Goal: Obtain resource: Obtain resource

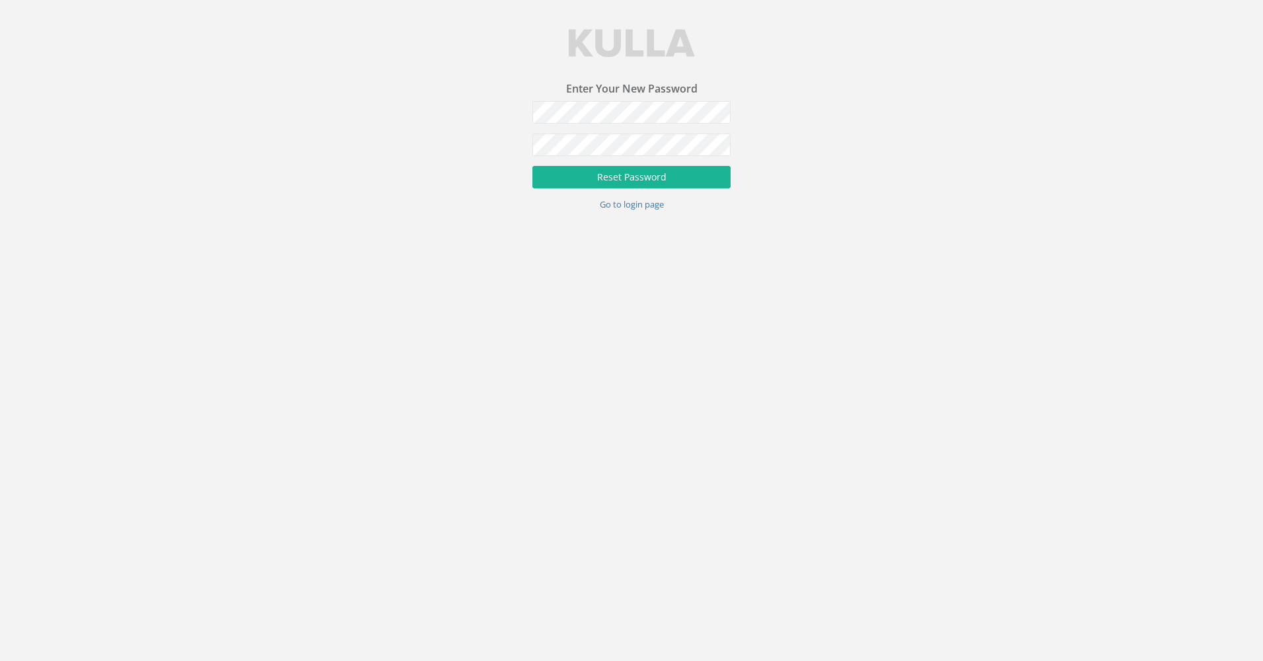
click at [805, 141] on div "Enter Your New Password Password Verify Password Reset Password Go to login page" at bounding box center [631, 105] width 1263 height 211
click at [642, 176] on button "Reset Password" at bounding box center [632, 177] width 198 height 22
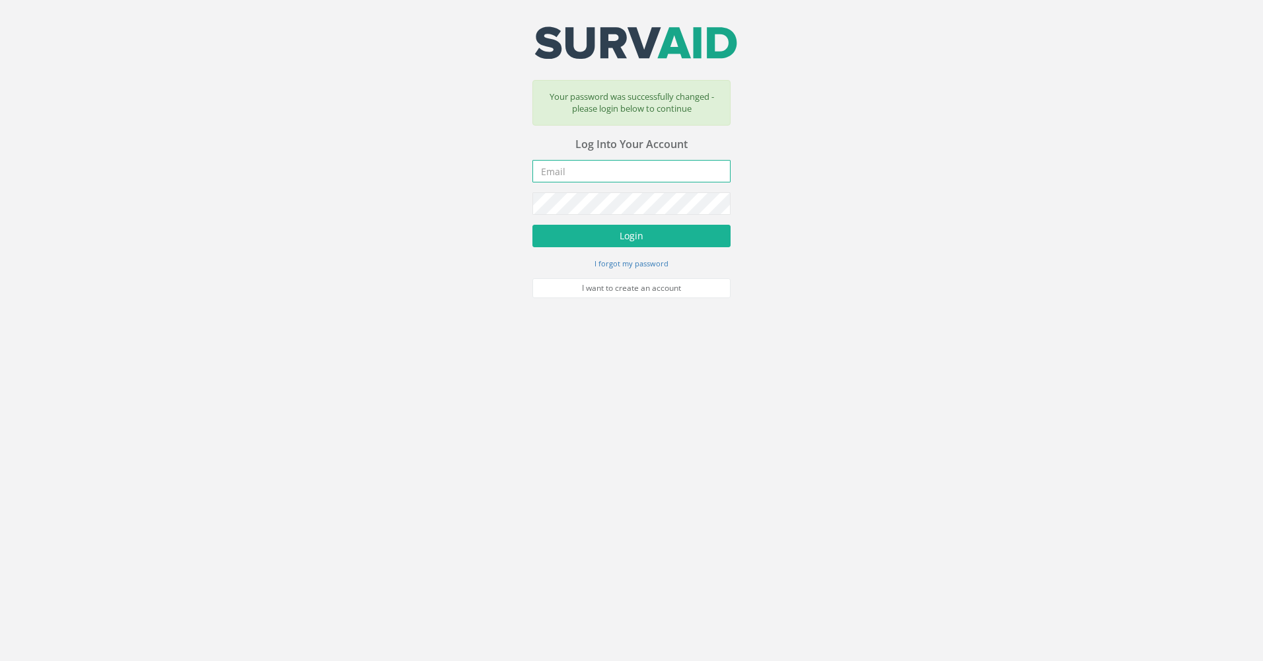
type input "[PERSON_NAME][EMAIL_ADDRESS][DOMAIN_NAME]"
click at [650, 236] on button "Login" at bounding box center [632, 236] width 198 height 22
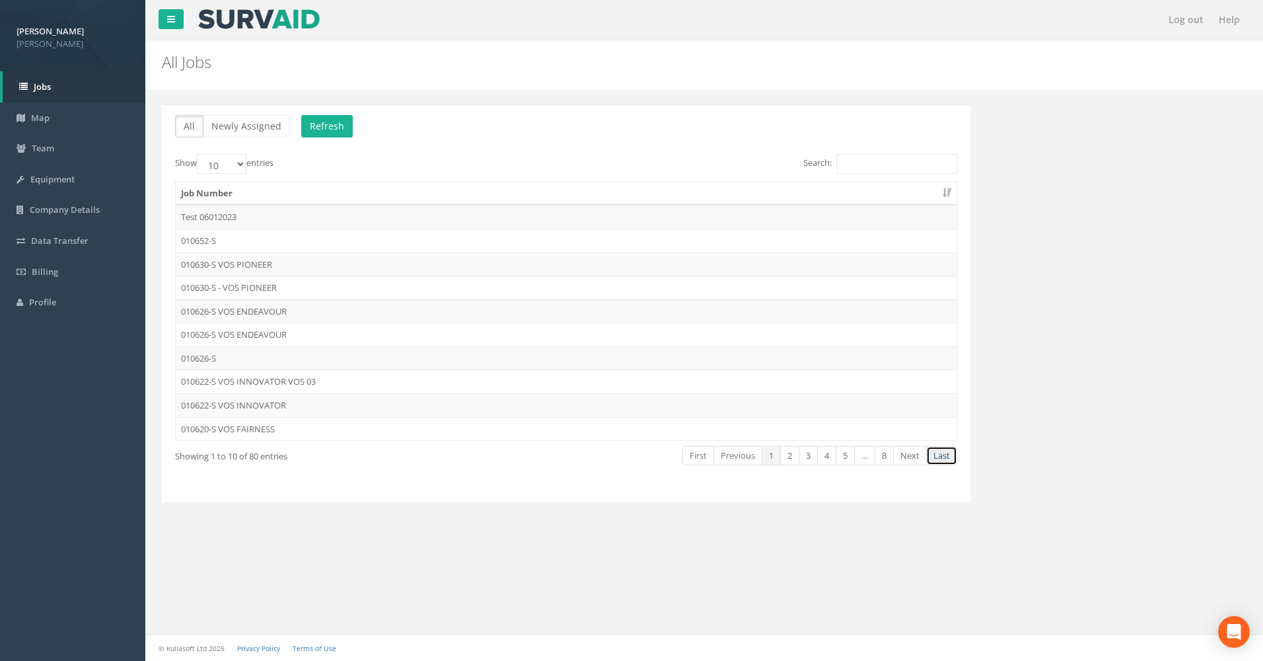
click at [951, 457] on link "Last" at bounding box center [941, 455] width 31 height 19
click at [780, 454] on link "1" at bounding box center [771, 455] width 19 height 19
click at [912, 455] on link "Next" at bounding box center [910, 455] width 34 height 19
click at [913, 453] on link "Next" at bounding box center [910, 455] width 34 height 19
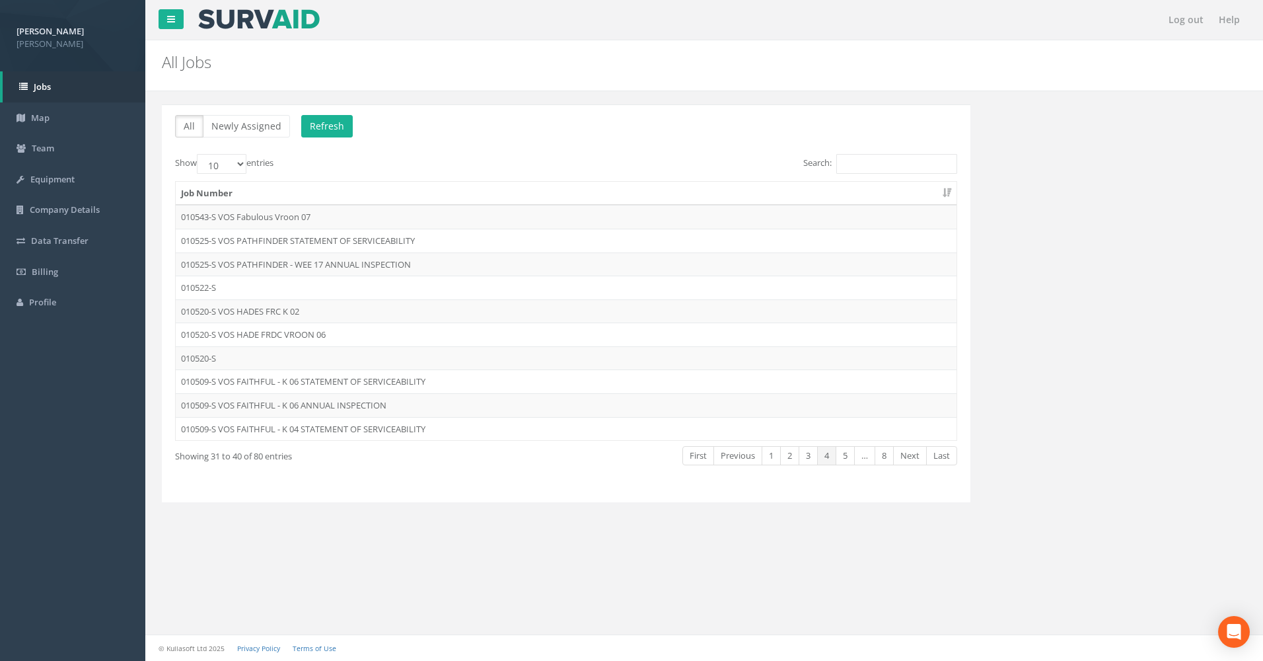
click at [913, 453] on link "Next" at bounding box center [910, 455] width 34 height 19
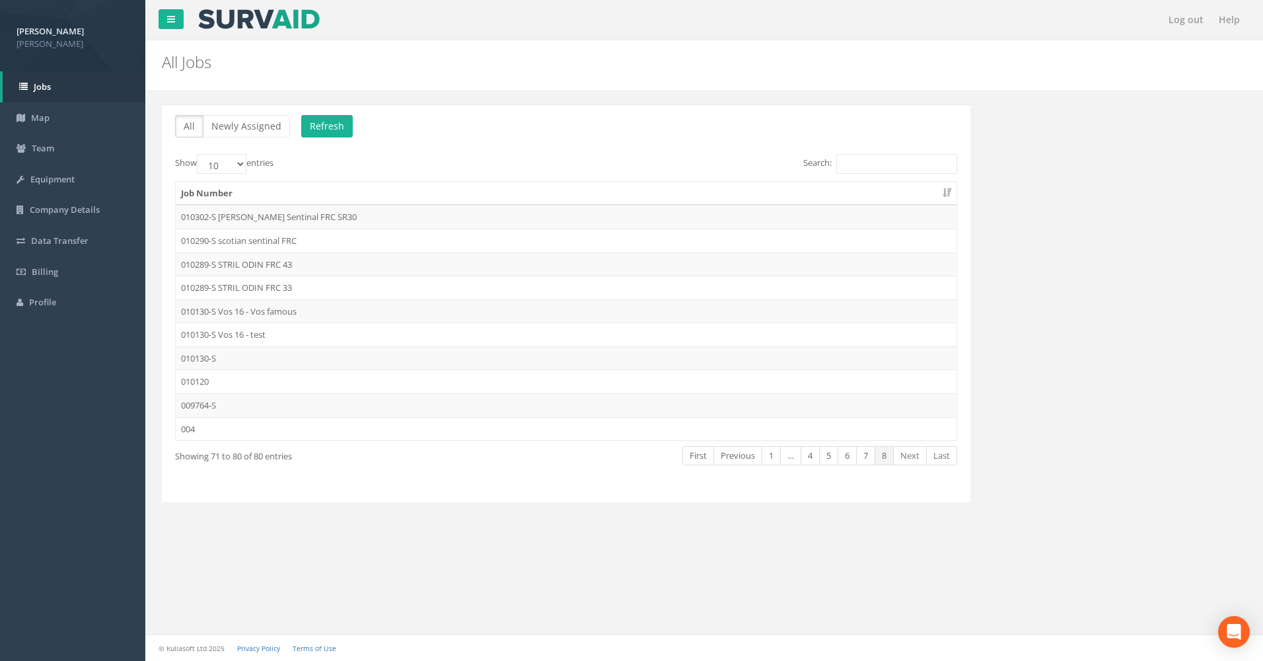
click at [913, 453] on link "Next" at bounding box center [910, 455] width 34 height 19
click at [766, 453] on link "1" at bounding box center [771, 455] width 19 height 19
click at [329, 125] on button "Refresh" at bounding box center [327, 126] width 52 height 22
click at [239, 259] on td "010648-S VOS FANTASTIC" at bounding box center [566, 264] width 781 height 24
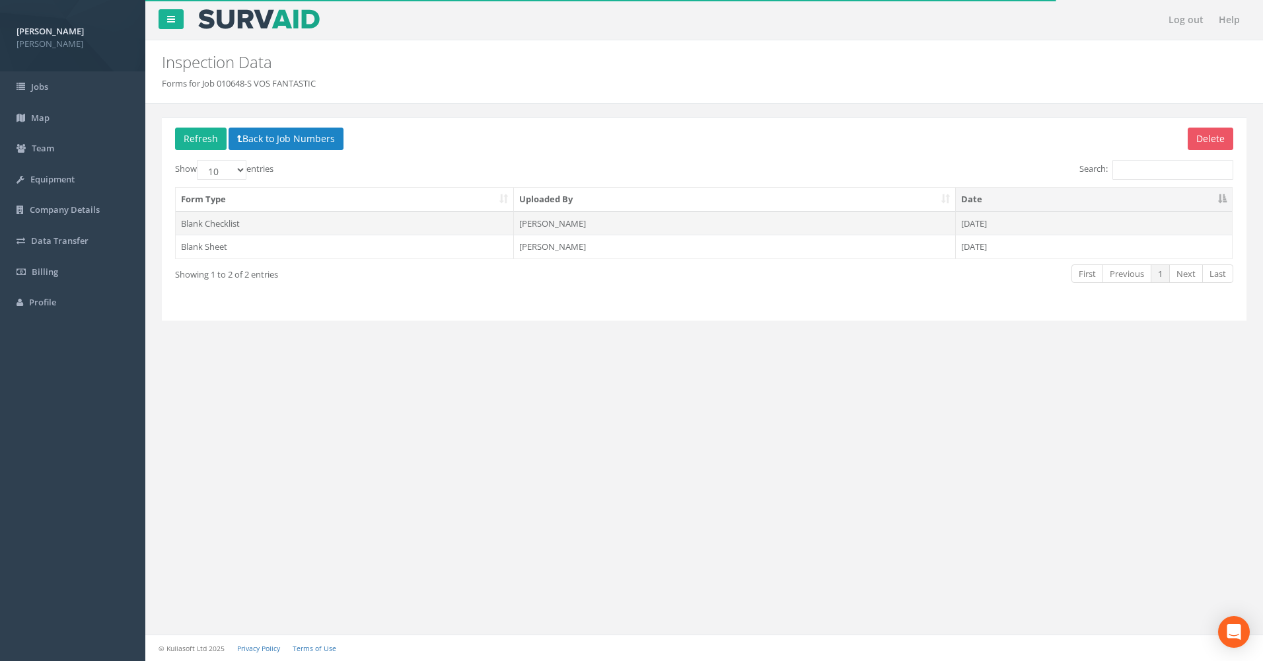
click at [564, 224] on td "[PERSON_NAME]" at bounding box center [734, 223] width 441 height 24
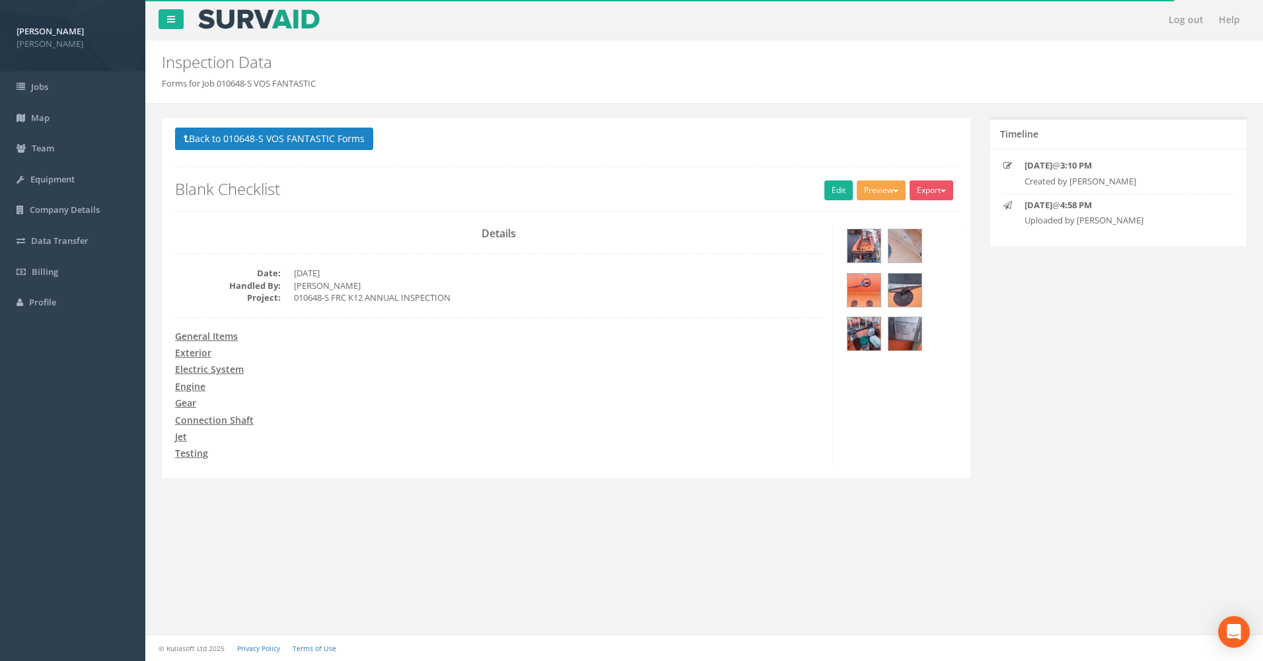
click at [882, 188] on button "Preview" at bounding box center [881, 190] width 49 height 20
click at [846, 239] on link "Blank F&R Annual" at bounding box center [857, 241] width 100 height 20
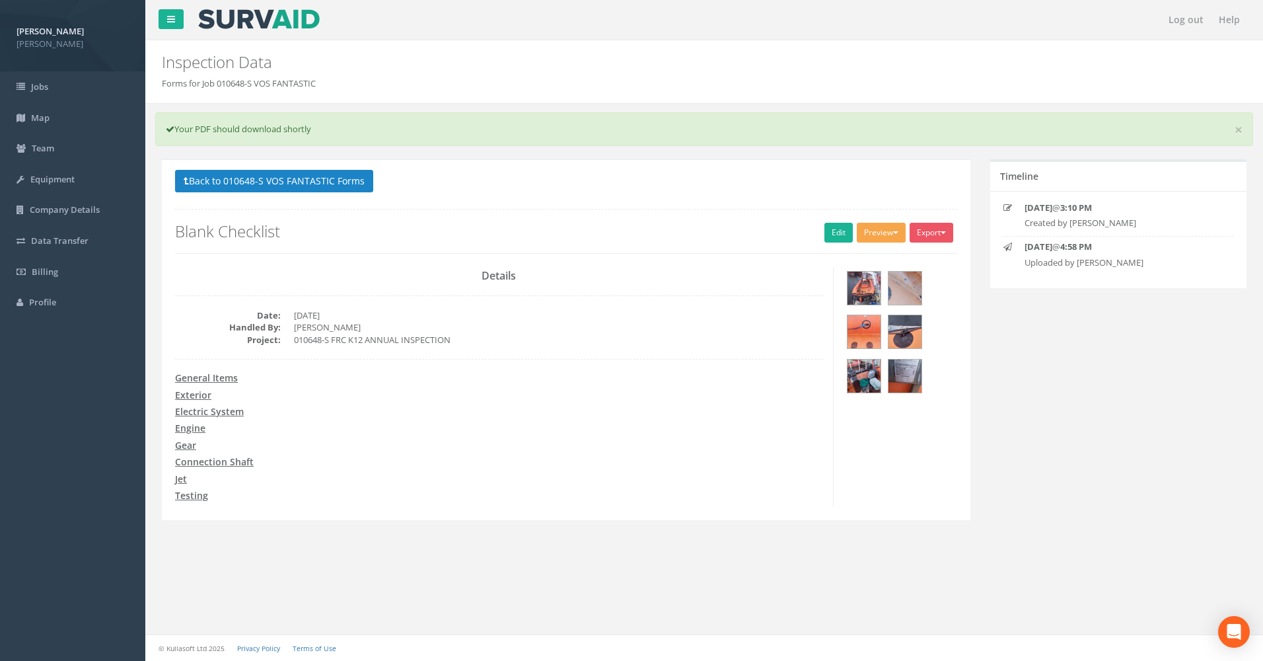
click at [873, 231] on button "Preview" at bounding box center [881, 233] width 49 height 20
click at [848, 264] on link "Blank Checklist" at bounding box center [857, 260] width 100 height 20
click at [217, 178] on button "Back to 010648-S VOS FANTASTIC Forms" at bounding box center [274, 181] width 198 height 22
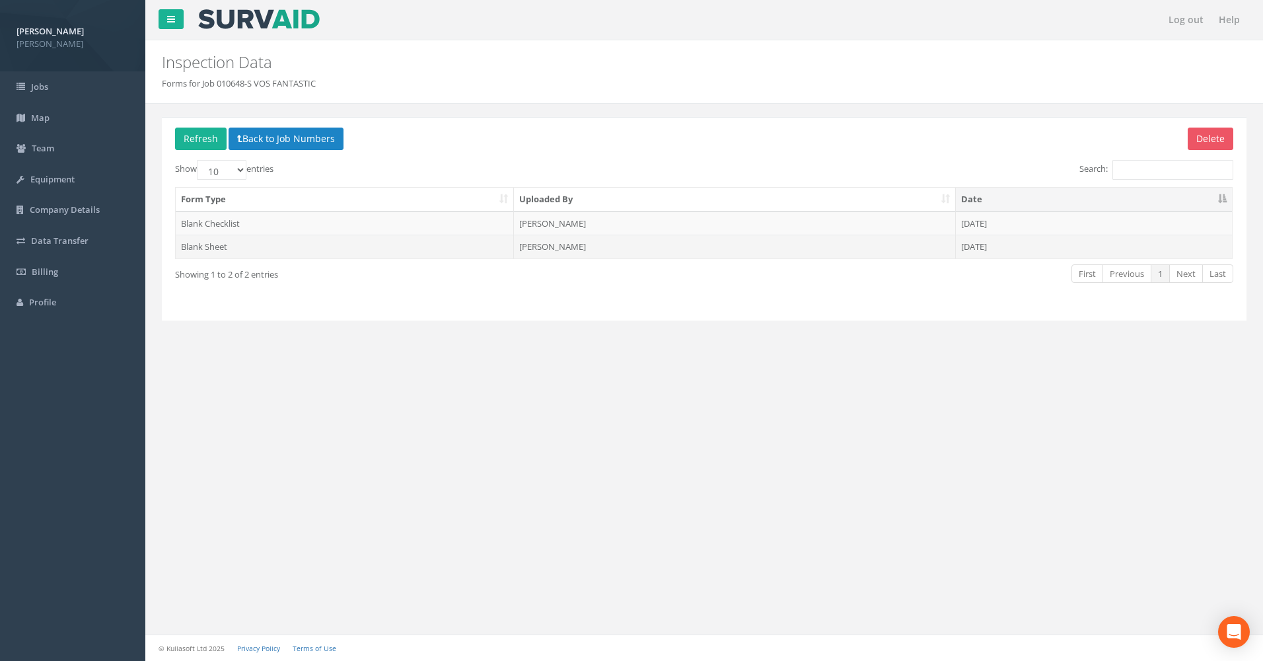
click at [245, 248] on td "Blank Sheet" at bounding box center [345, 247] width 338 height 24
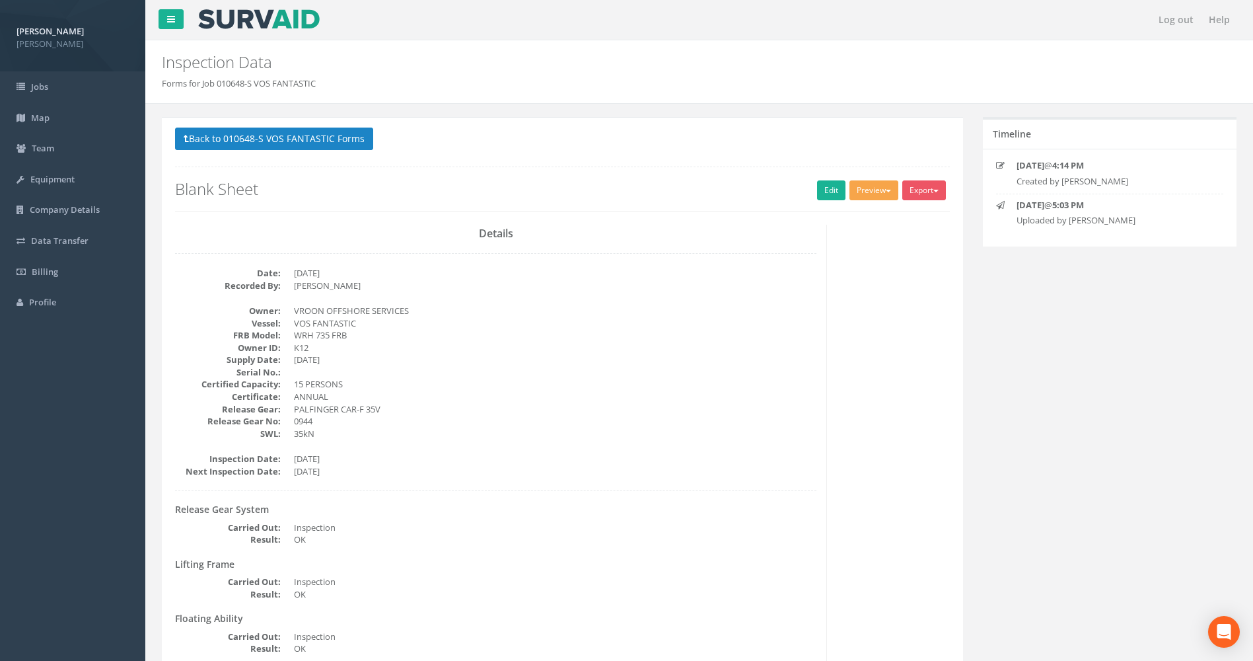
click at [870, 192] on button "Preview" at bounding box center [874, 190] width 49 height 20
click at [840, 244] on link "Blank F&R Annual" at bounding box center [849, 241] width 100 height 20
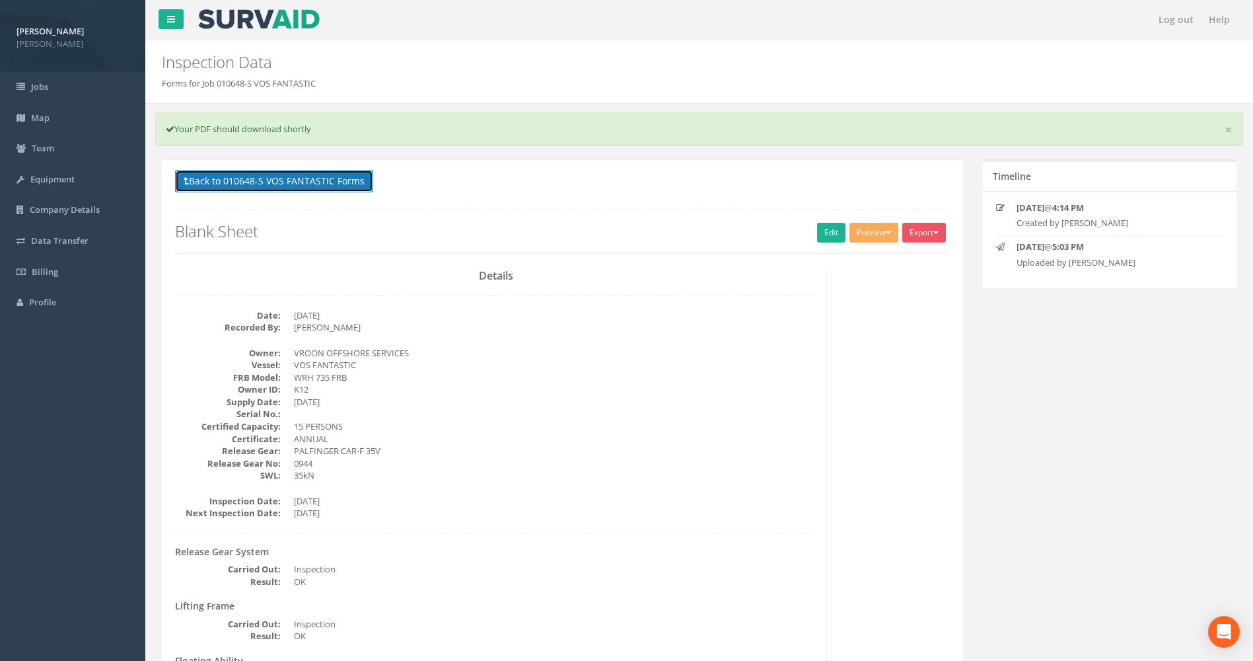
click at [195, 186] on button "Back to 010648-S VOS FANTASTIC Forms" at bounding box center [274, 181] width 198 height 22
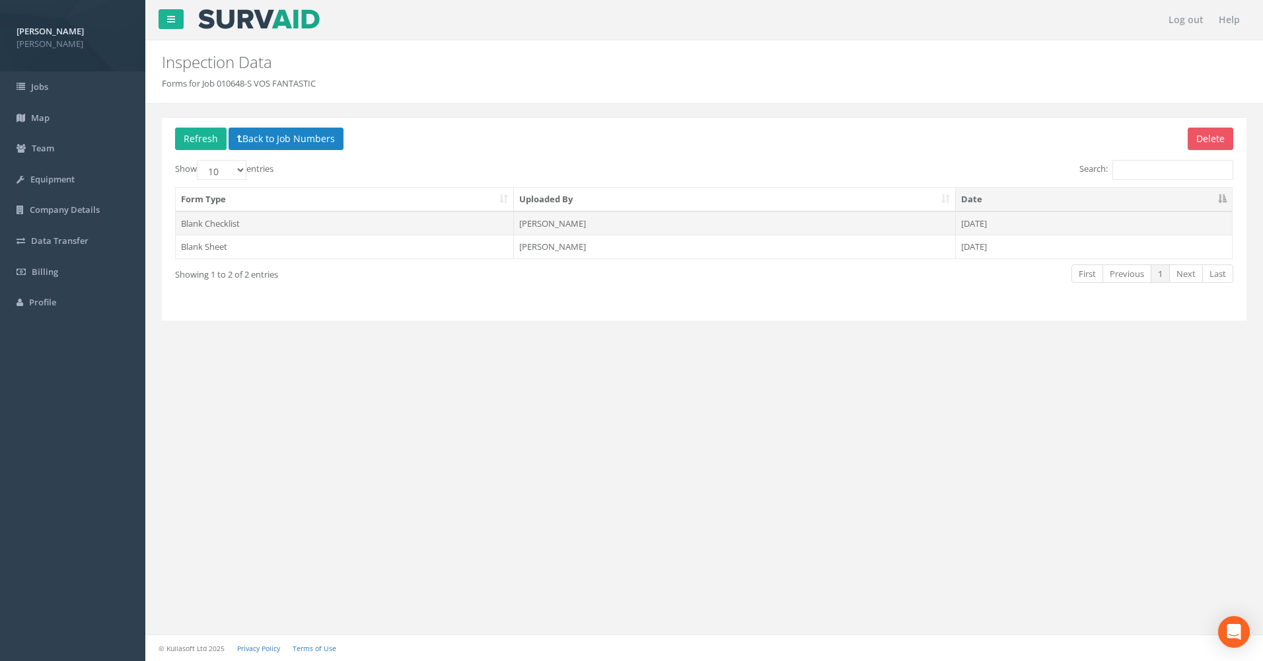
click at [242, 227] on td "Blank Checklist" at bounding box center [345, 223] width 338 height 24
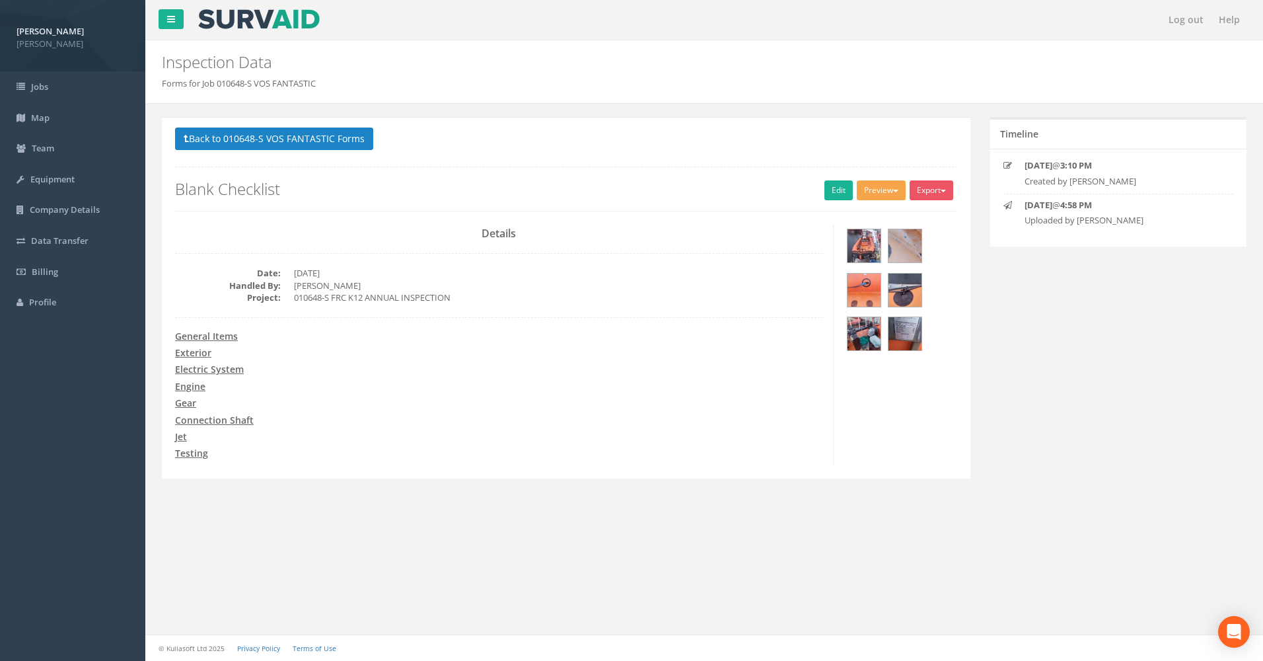
click at [882, 189] on button "Preview" at bounding box center [881, 190] width 49 height 20
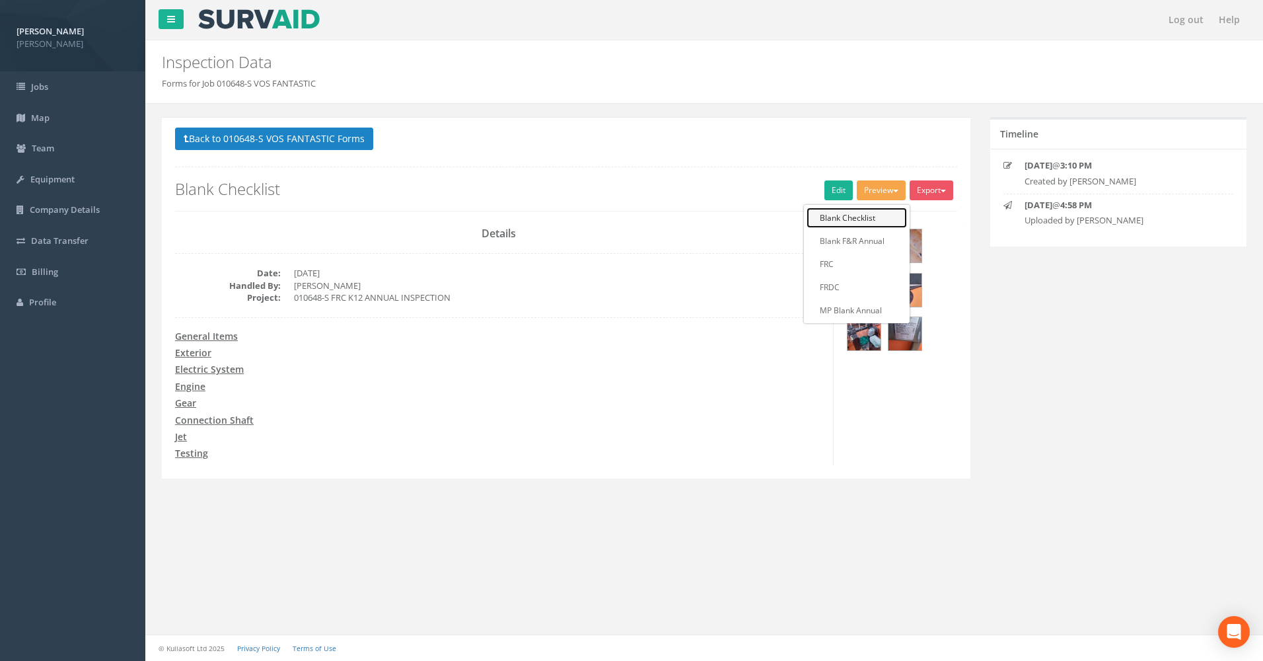
click at [852, 217] on link "Blank Checklist" at bounding box center [857, 217] width 100 height 20
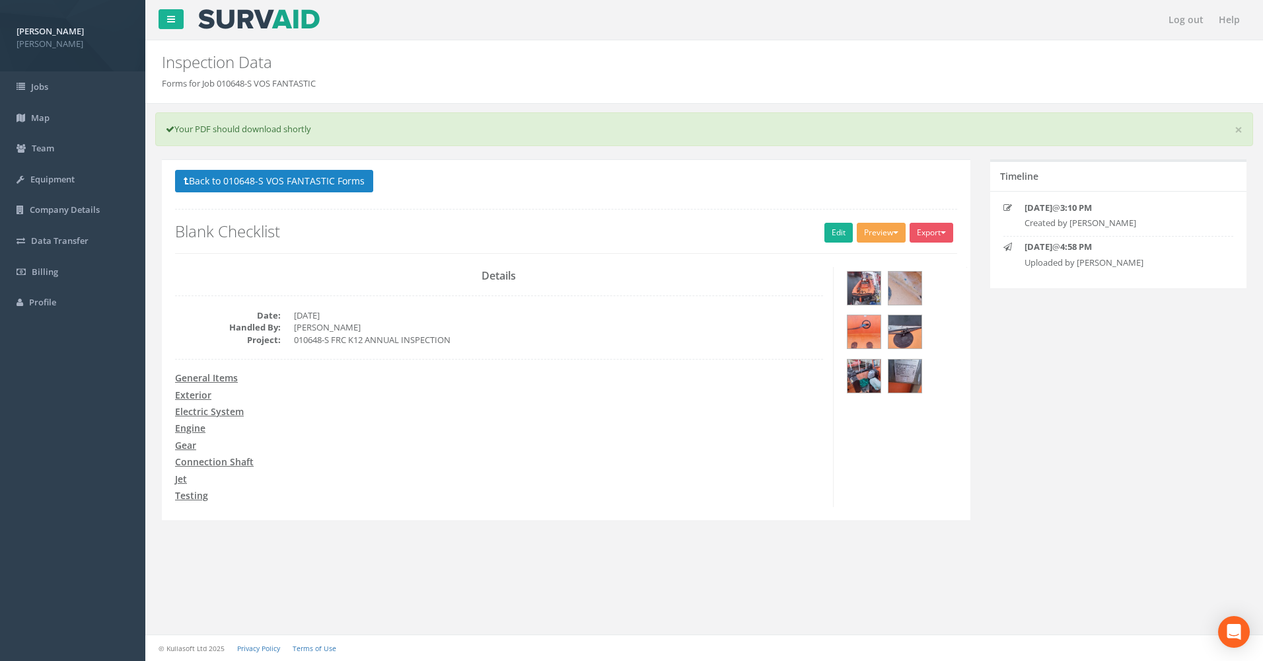
click at [882, 234] on button "Preview" at bounding box center [881, 233] width 49 height 20
click at [855, 284] on link "Blank F&R Annual" at bounding box center [857, 283] width 100 height 20
click at [878, 236] on button "Preview" at bounding box center [881, 233] width 49 height 20
click at [845, 260] on link "Blank Checklist" at bounding box center [857, 260] width 100 height 20
click at [204, 124] on div "× Your PDF should download shortly" at bounding box center [704, 129] width 1098 height 34
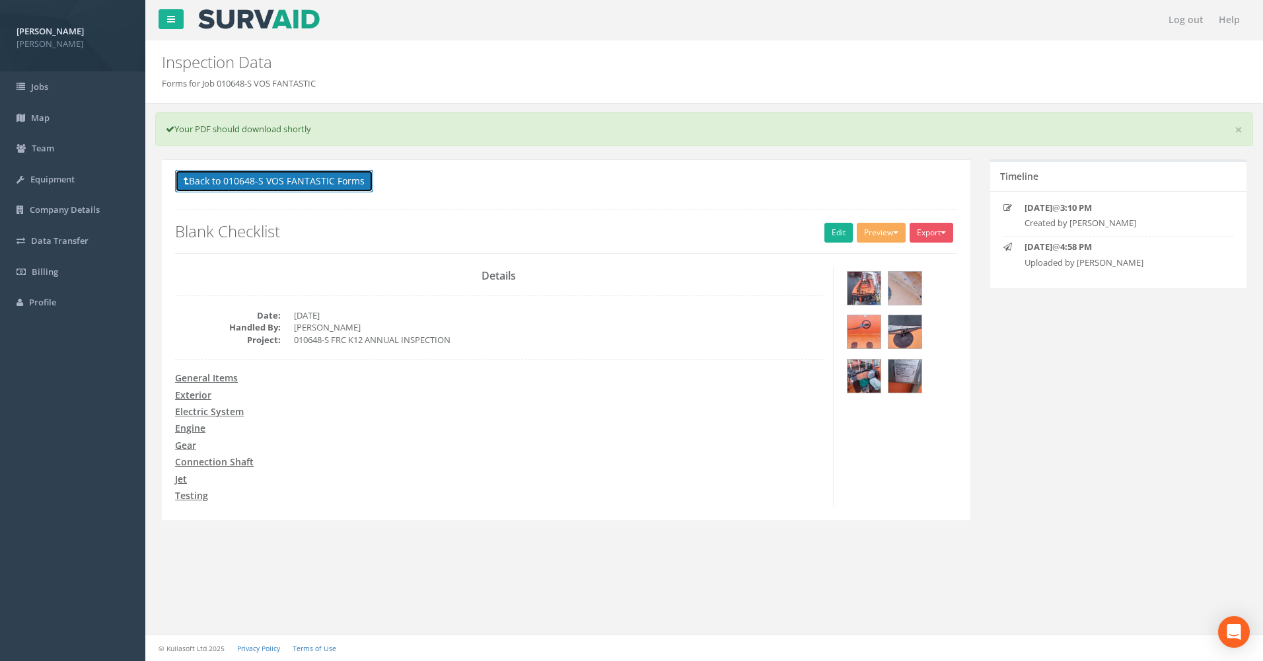
click at [201, 177] on button "Back to 010648-S VOS FANTASTIC Forms" at bounding box center [274, 181] width 198 height 22
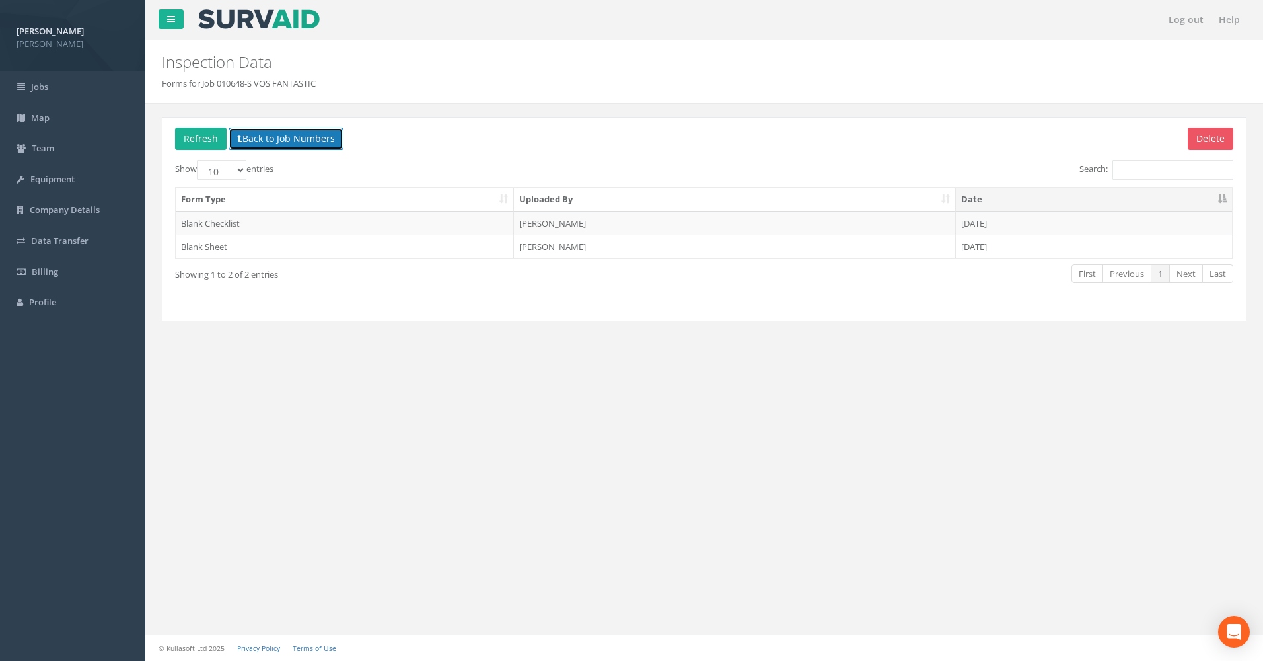
click at [279, 138] on button "Back to Job Numbers" at bounding box center [286, 139] width 115 height 22
